Goal: Find specific page/section: Find specific page/section

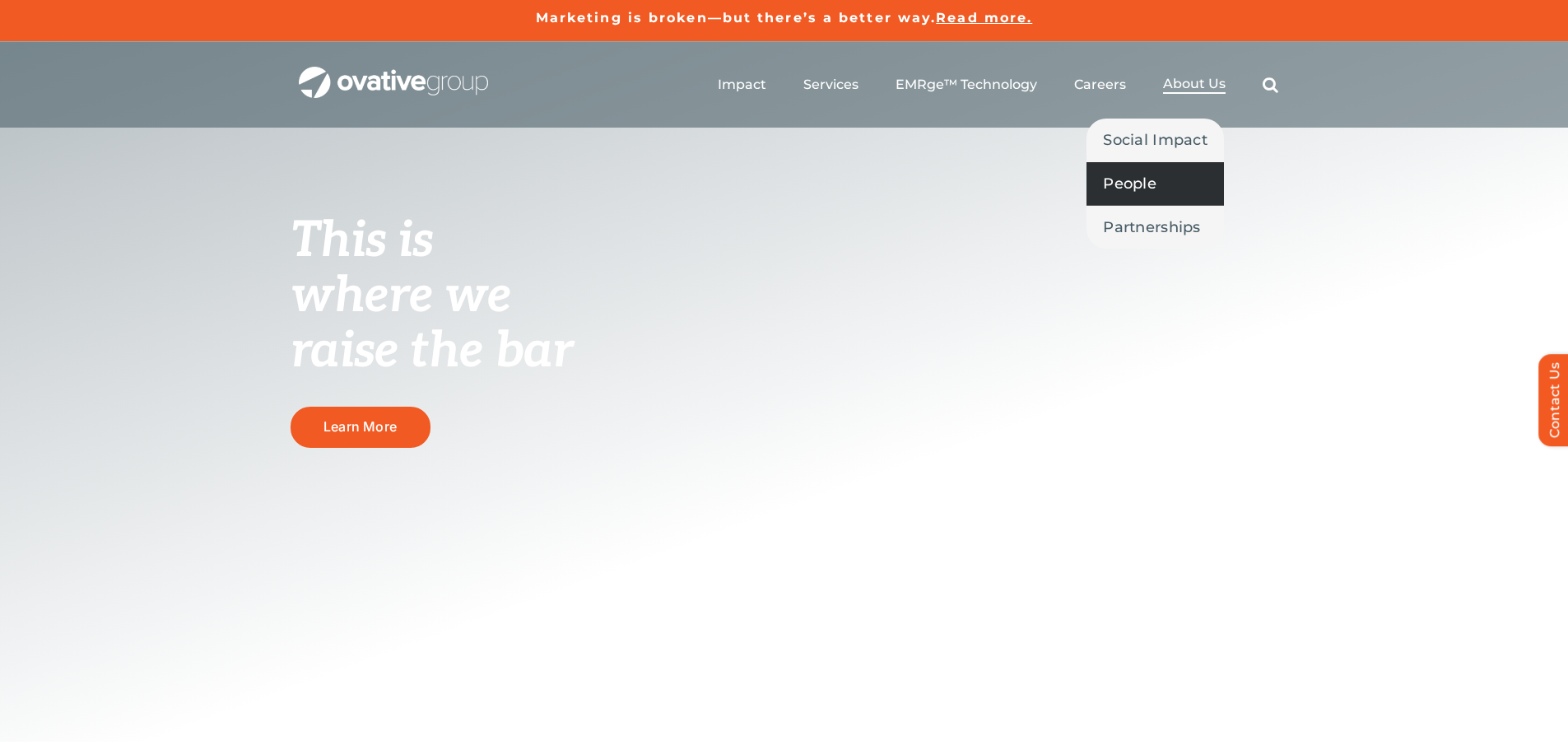
click at [1144, 179] on span "People" at bounding box center [1130, 183] width 54 height 23
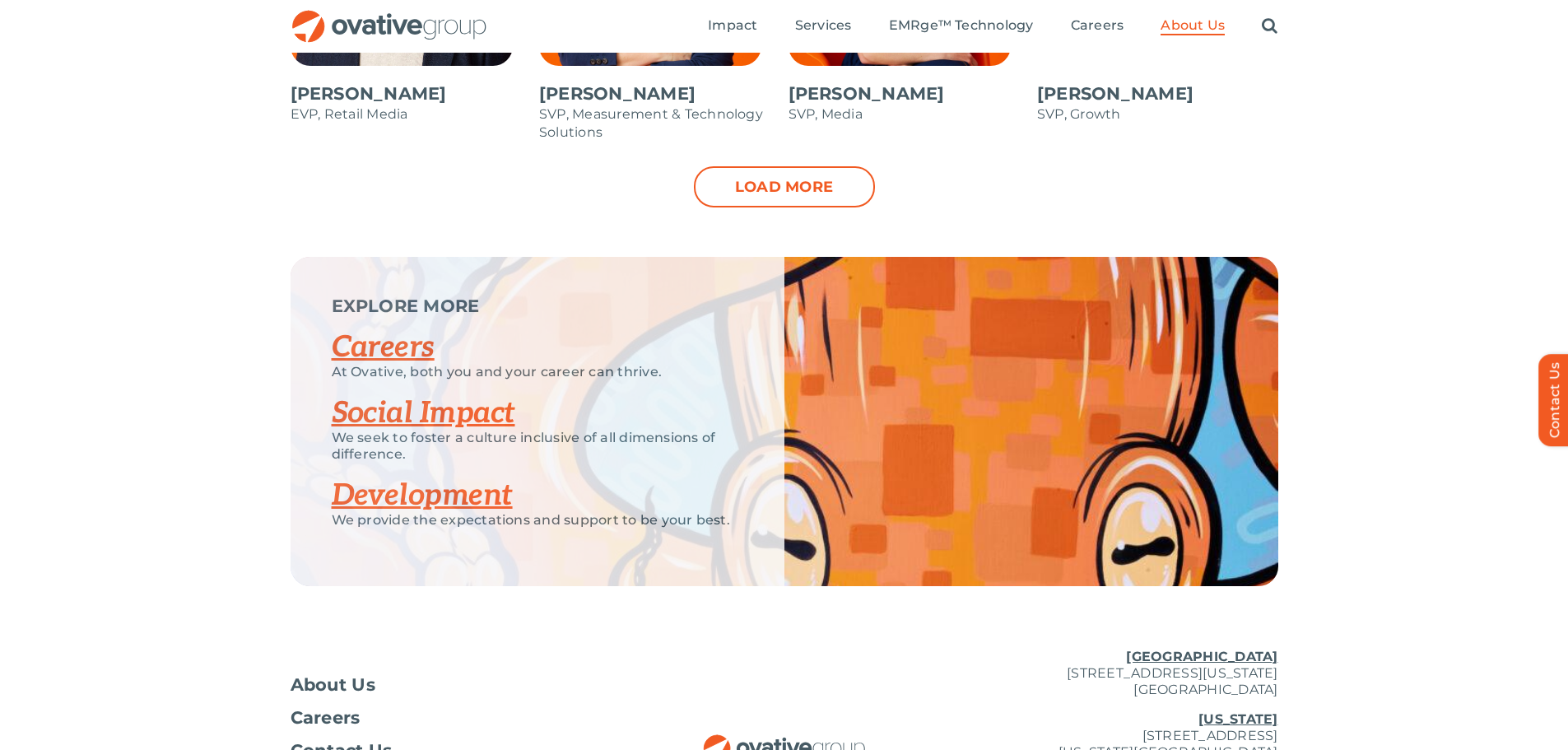
scroll to position [1811, 0]
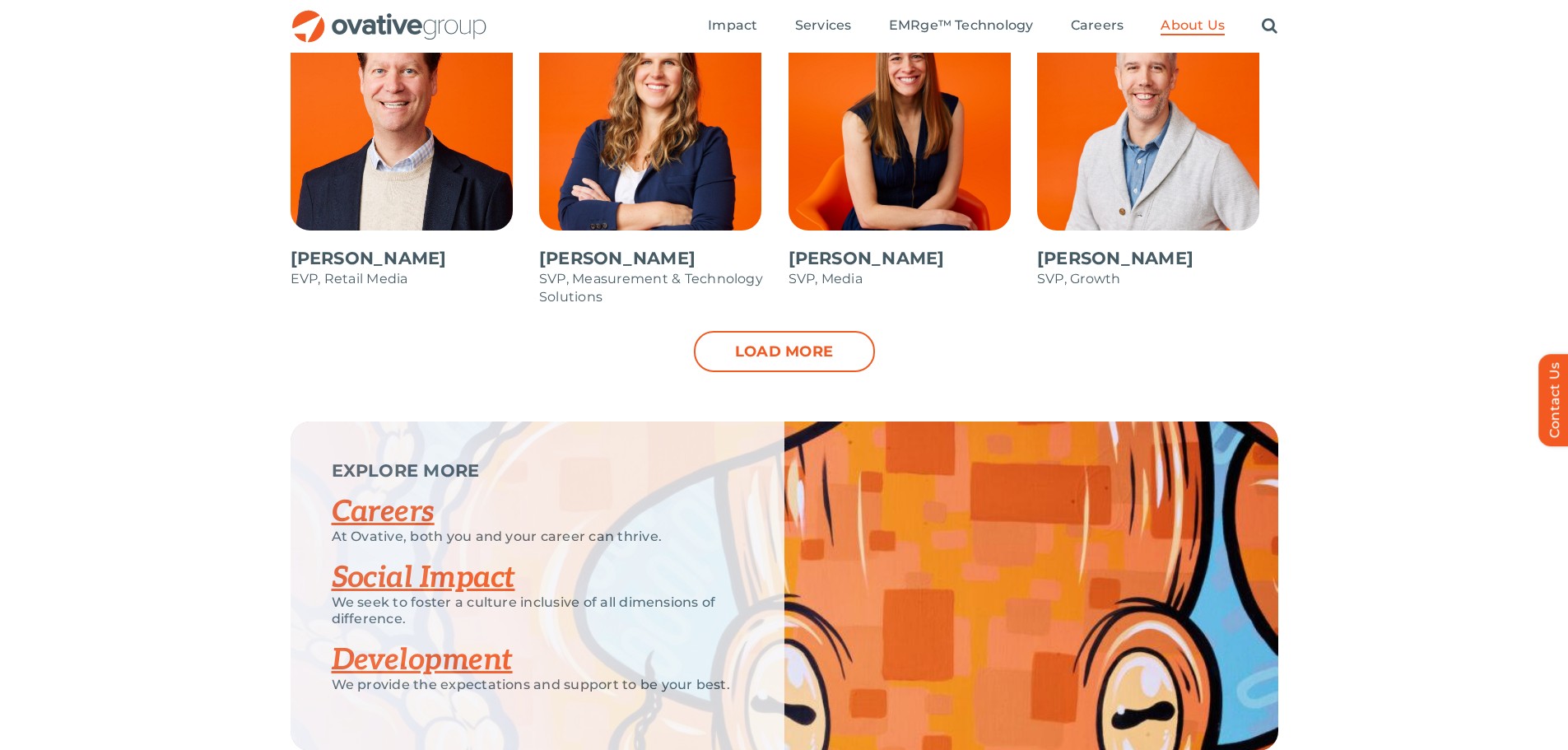
click at [833, 369] on link "Load more" at bounding box center [785, 351] width 181 height 41
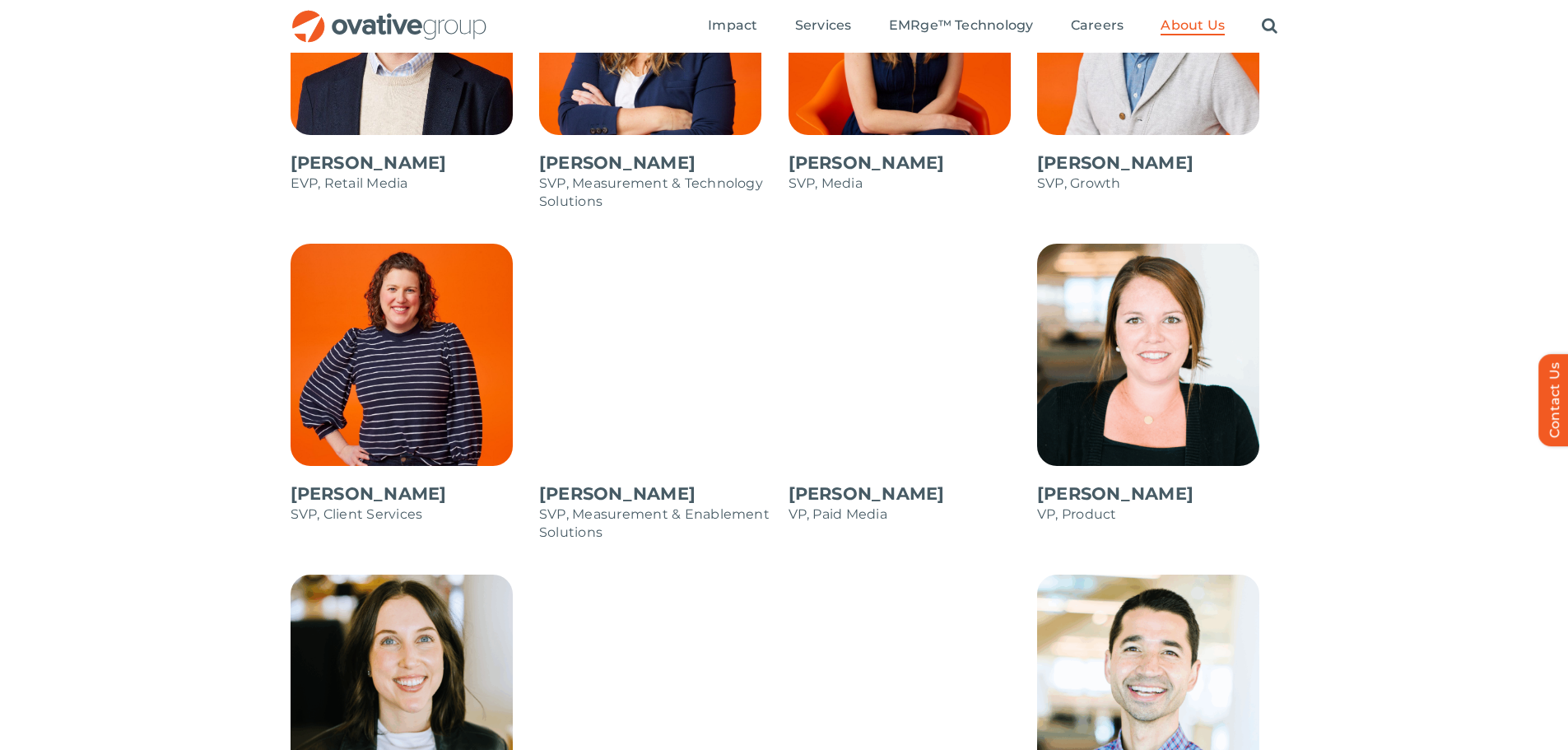
scroll to position [1893, 0]
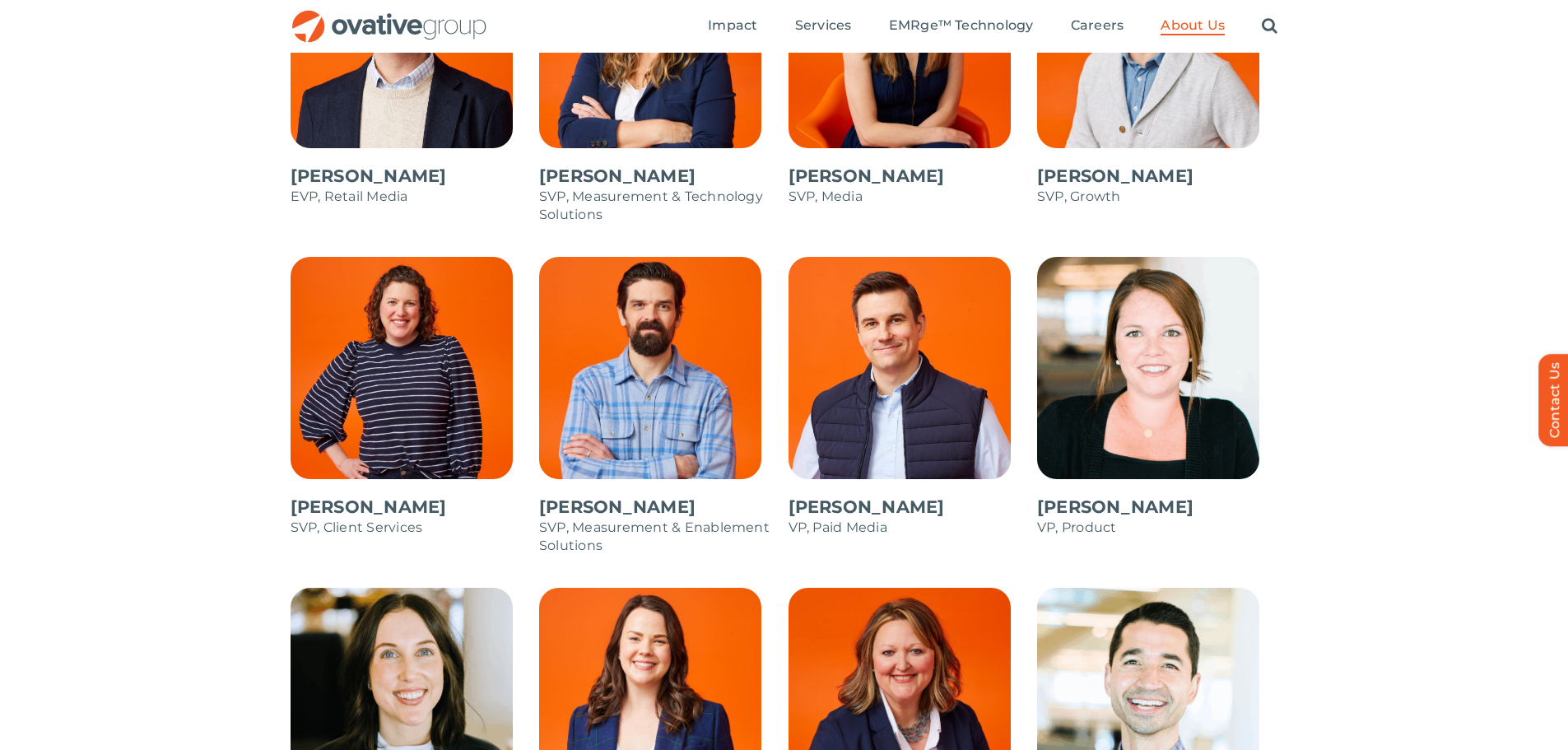
drag, startPoint x: 895, startPoint y: 381, endPoint x: 861, endPoint y: 343, distance: 51.0
click at [861, 343] on span at bounding box center [910, 405] width 241 height 297
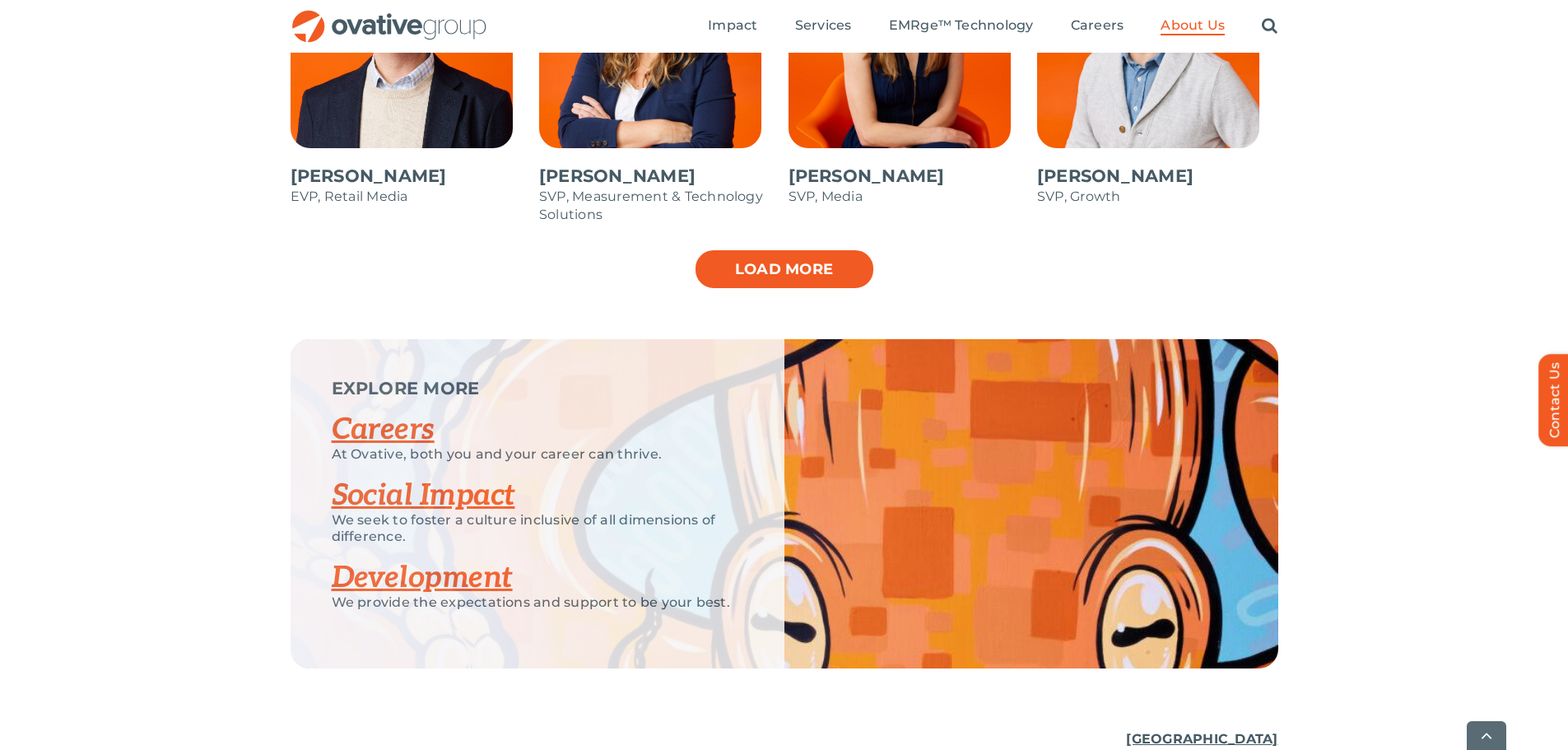
click at [819, 278] on link "Load more" at bounding box center [785, 269] width 181 height 41
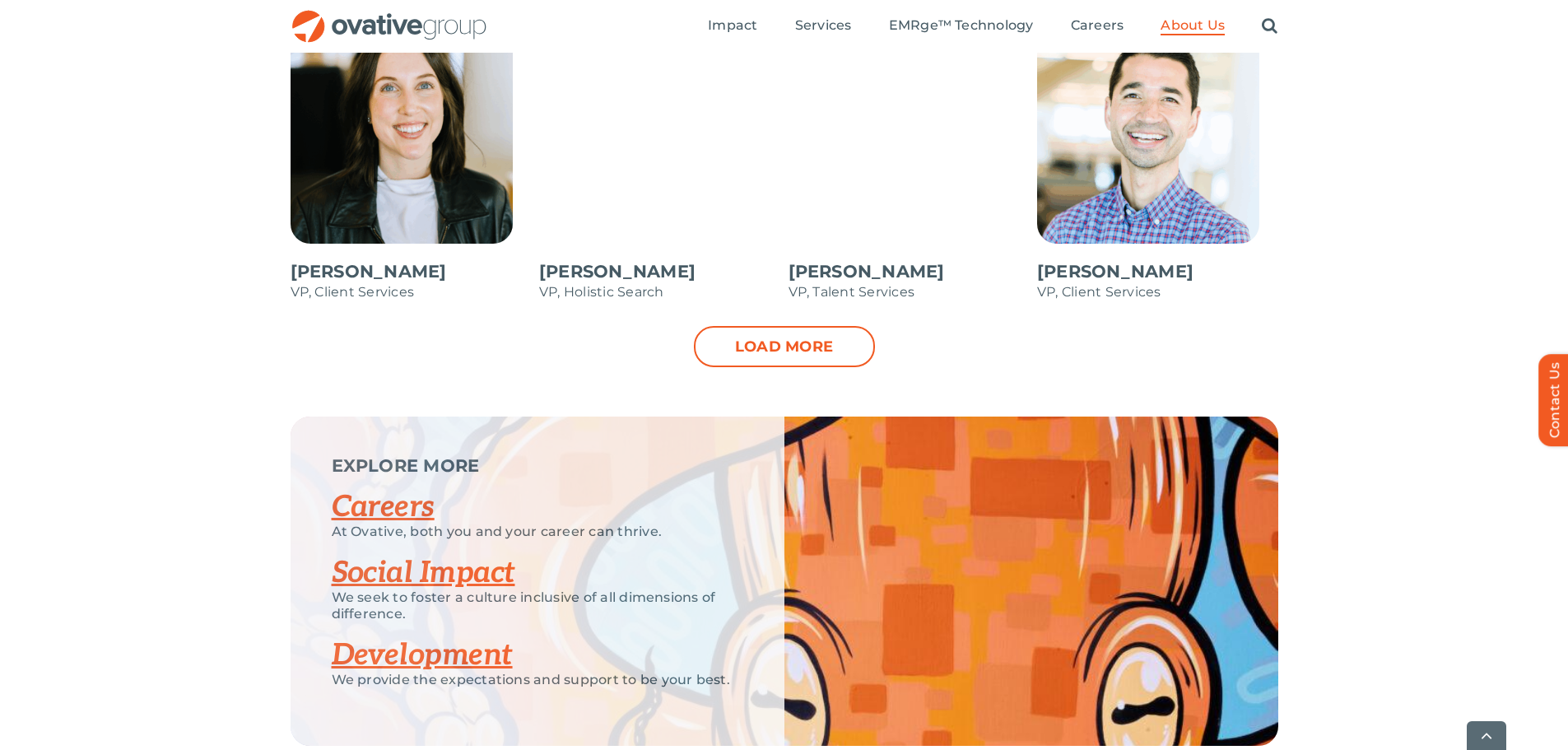
scroll to position [2469, 0]
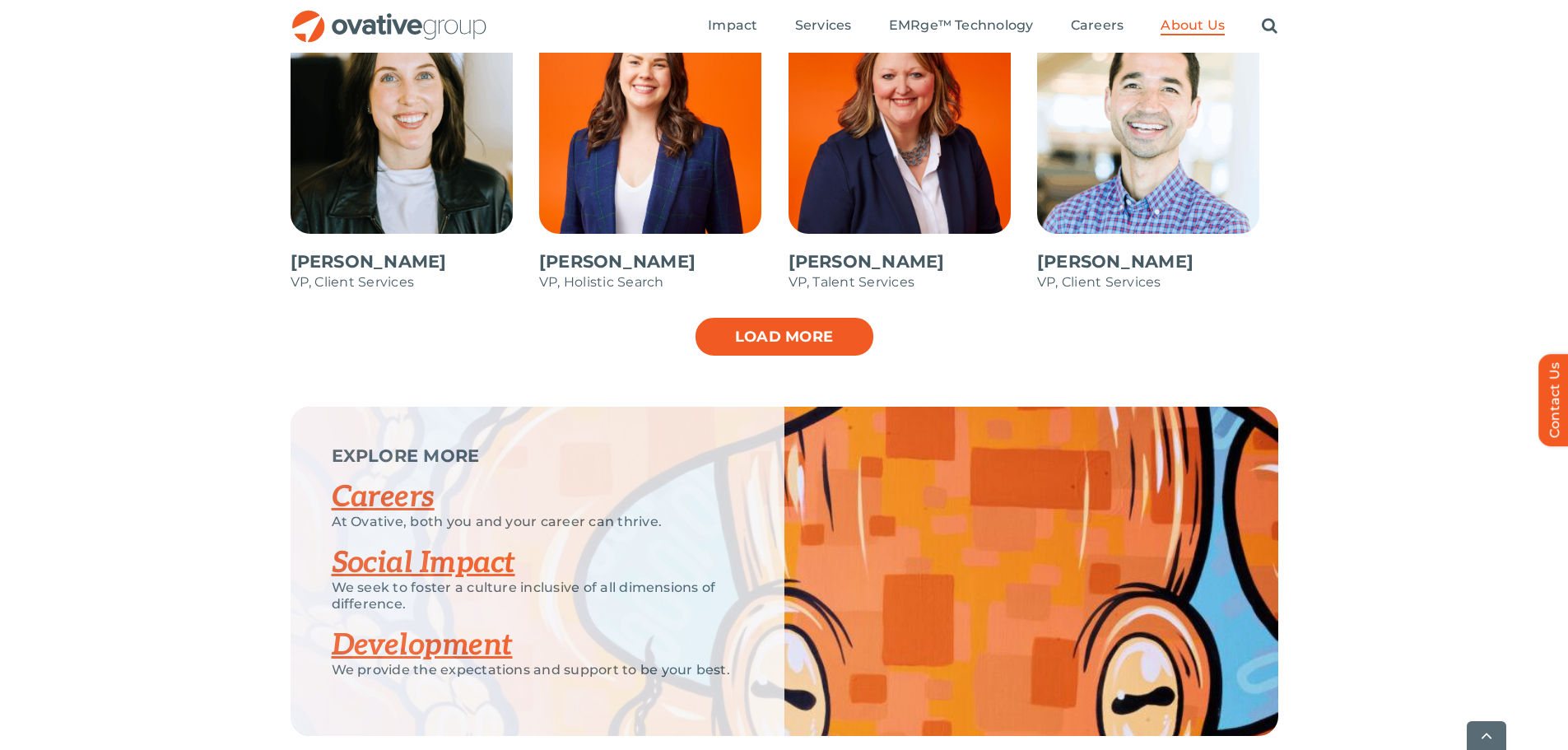
click at [817, 341] on link "Load more" at bounding box center [785, 336] width 181 height 41
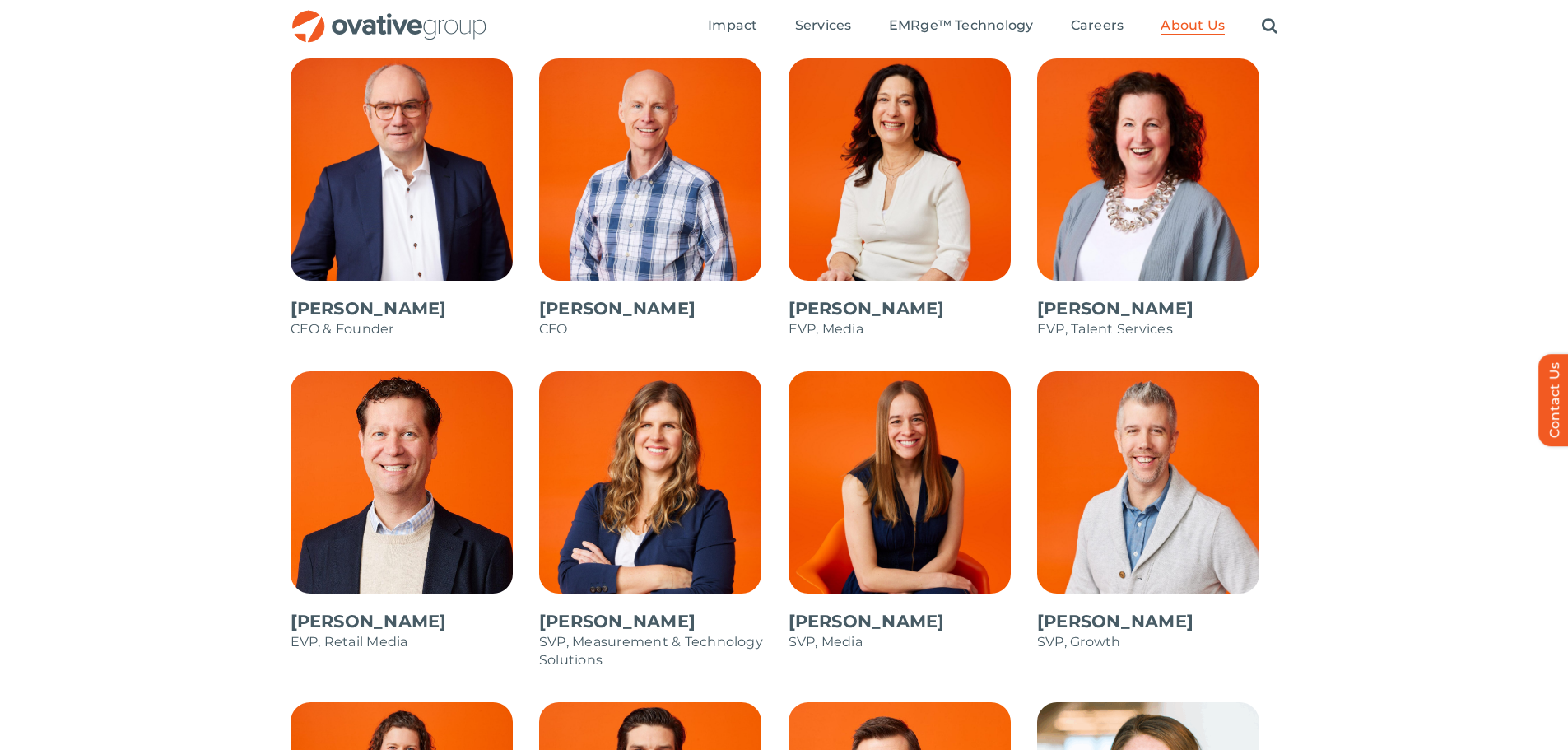
scroll to position [1088, 0]
